Goal: Task Accomplishment & Management: Manage account settings

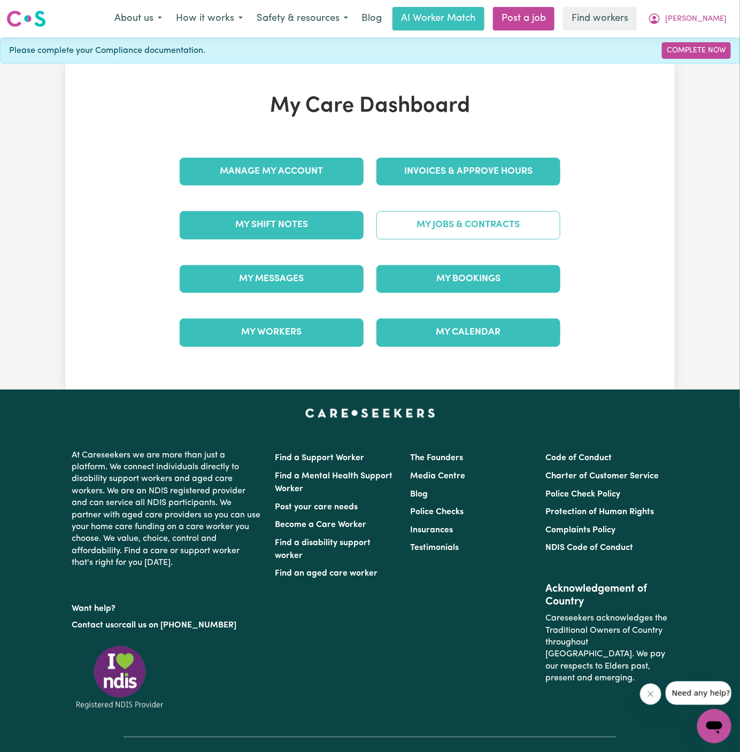
click at [519, 222] on link "My Jobs & Contracts" at bounding box center [468, 225] width 184 height 28
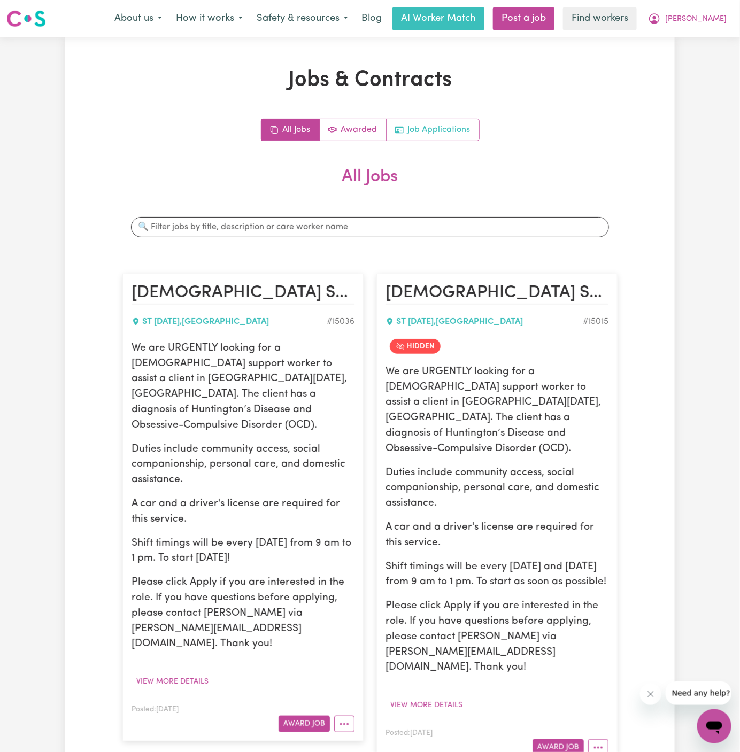
click at [445, 134] on link "Job Applications" at bounding box center [433, 129] width 93 height 21
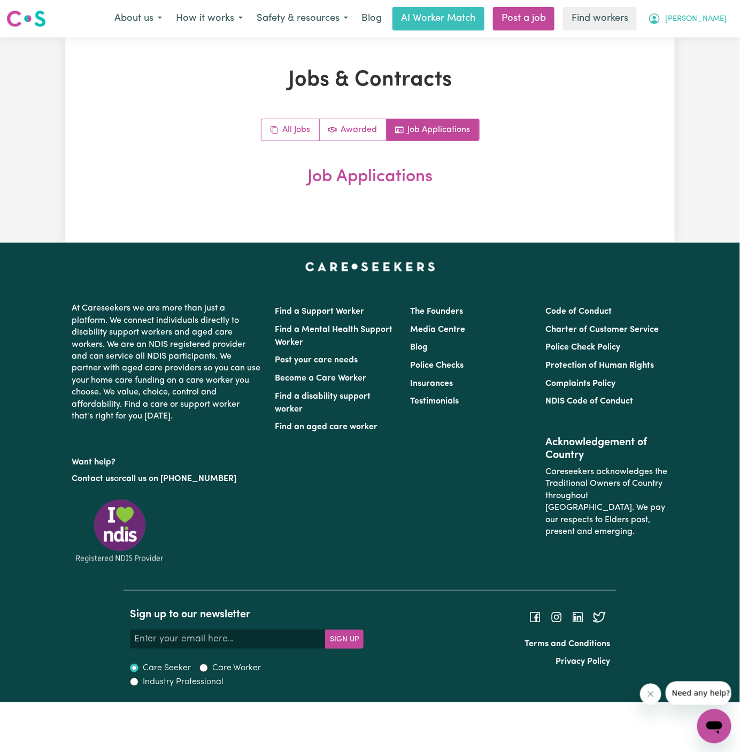
click at [718, 16] on span "[PERSON_NAME]" at bounding box center [695, 19] width 61 height 12
click at [718, 37] on link "My Dashboard" at bounding box center [691, 42] width 84 height 20
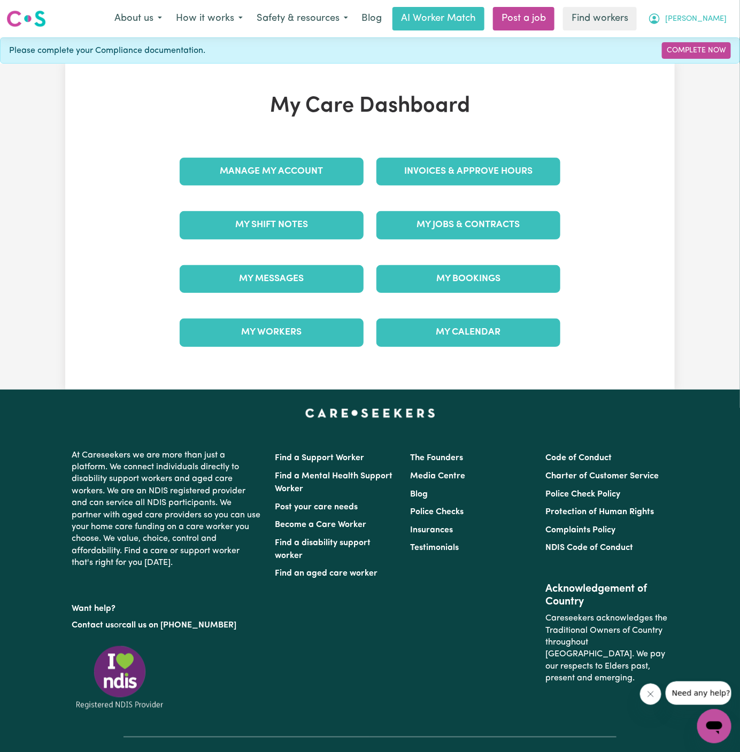
click at [718, 24] on span "[PERSON_NAME]" at bounding box center [695, 19] width 61 height 12
click at [717, 61] on link "Logout" at bounding box center [691, 61] width 84 height 20
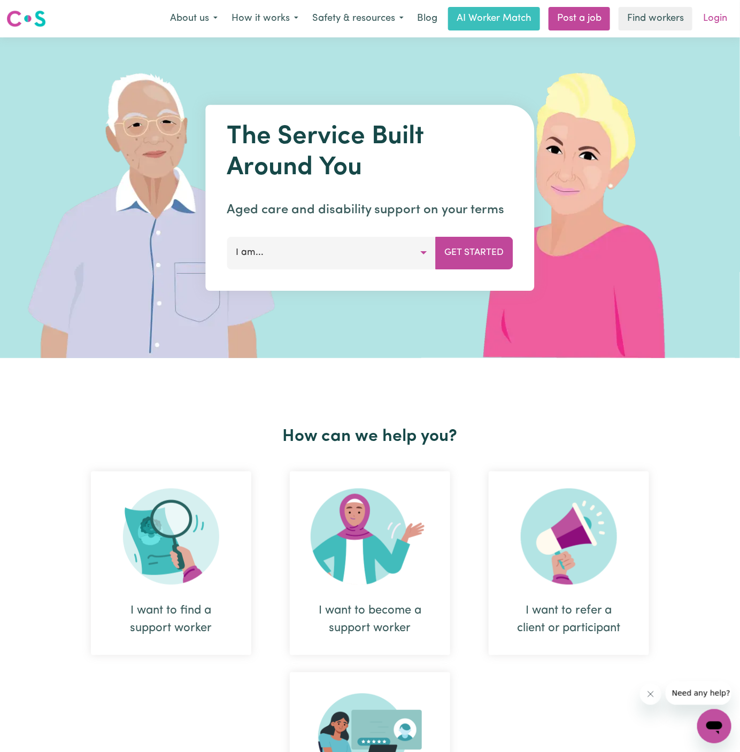
click at [716, 12] on link "Login" at bounding box center [715, 19] width 37 height 24
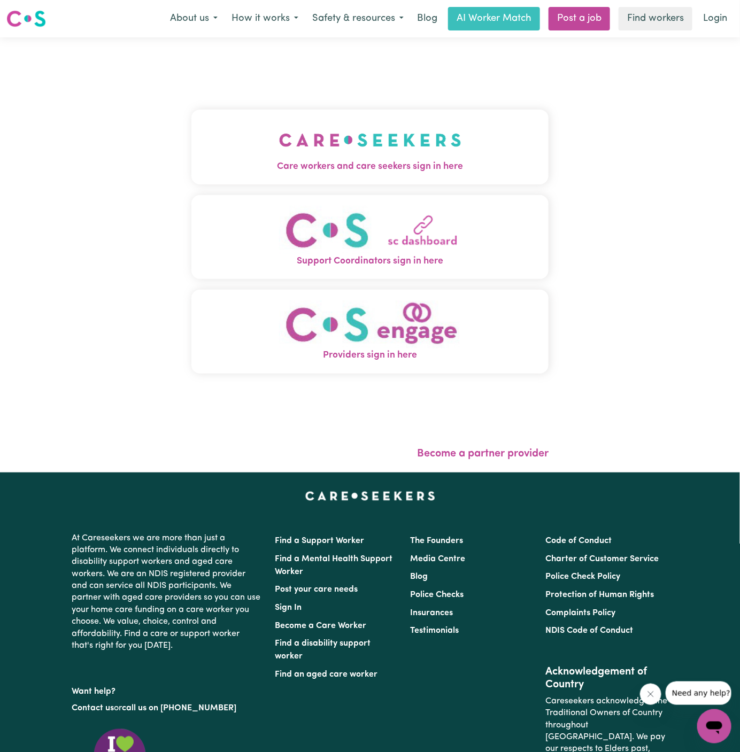
click at [405, 116] on button "Care workers and care seekers sign in here" at bounding box center [369, 147] width 357 height 75
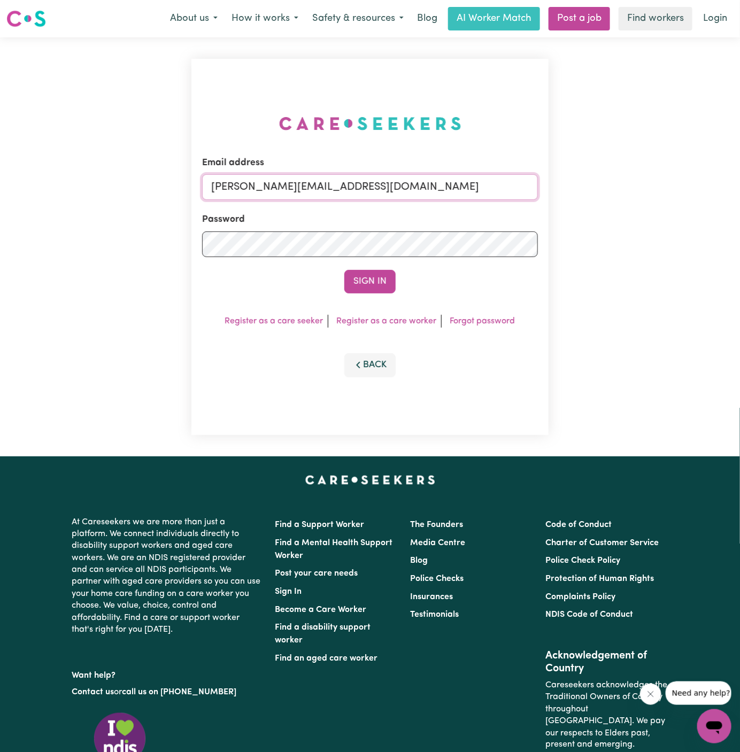
click at [413, 196] on input "[PERSON_NAME][EMAIL_ADDRESS][DOMAIN_NAME]" at bounding box center [370, 187] width 336 height 26
drag, startPoint x: 266, startPoint y: 189, endPoint x: 551, endPoint y: 191, distance: 285.5
click at [551, 191] on div "Email address [EMAIL_ADDRESS][DOMAIN_NAME] Password Sign In Register as a care …" at bounding box center [370, 246] width 370 height 419
drag, startPoint x: 268, startPoint y: 188, endPoint x: 668, endPoint y: 187, distance: 399.4
click at [668, 187] on div "Email address [EMAIL_ADDRESS][DOMAIN_NAME] Password Sign In Register as a care …" at bounding box center [370, 246] width 740 height 419
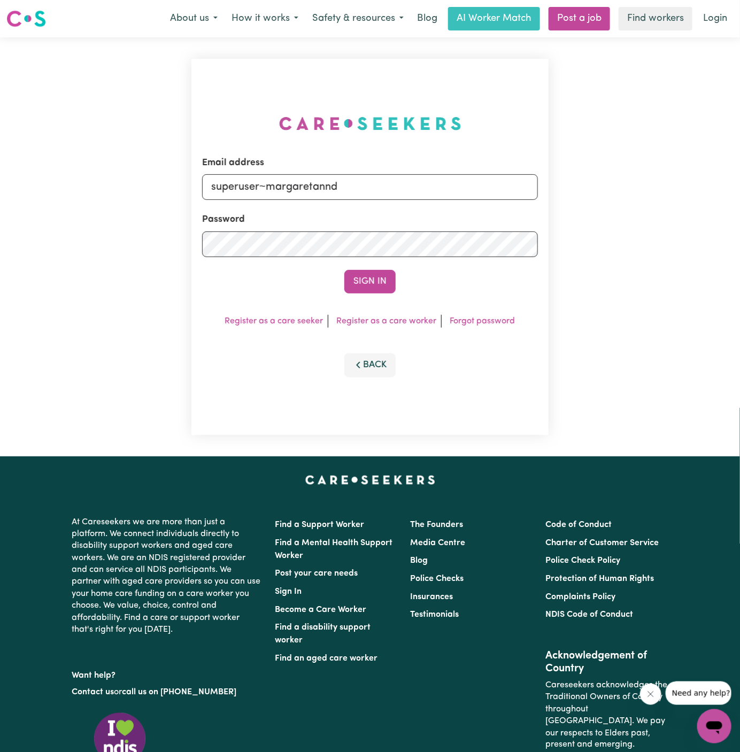
type input "[EMAIL_ADDRESS][DOMAIN_NAME]"
click at [378, 280] on button "Sign In" at bounding box center [369, 282] width 51 height 24
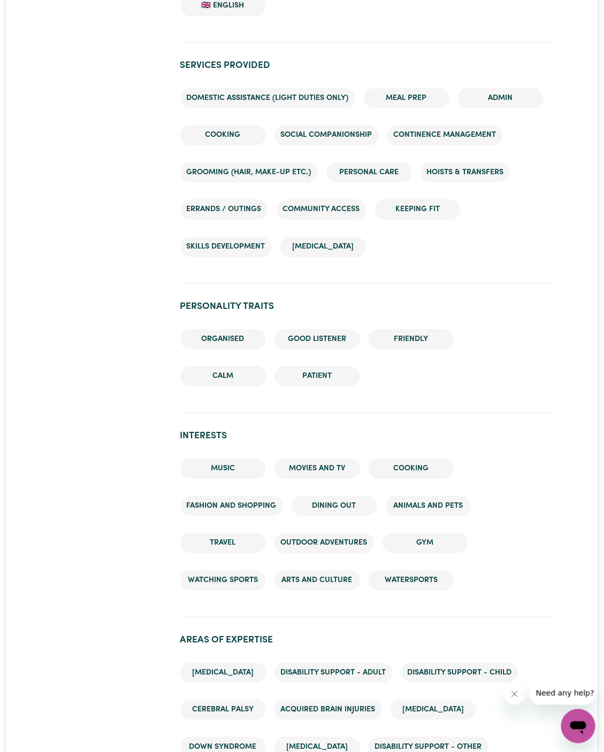
scroll to position [995, 0]
